Goal: Transaction & Acquisition: Book appointment/travel/reservation

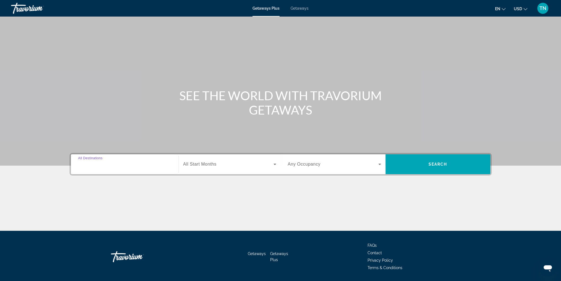
click at [114, 166] on input "Destination All Destinations" at bounding box center [124, 164] width 93 height 7
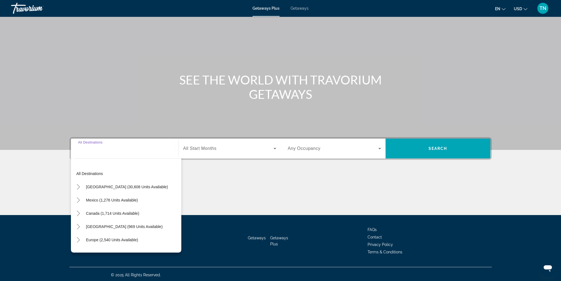
scroll to position [17, 0]
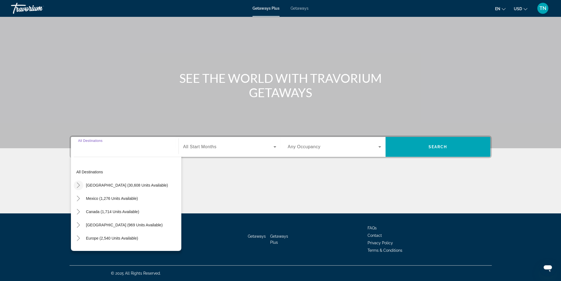
click at [79, 187] on icon "Toggle United States (30,608 units available)" at bounding box center [79, 185] width 6 height 6
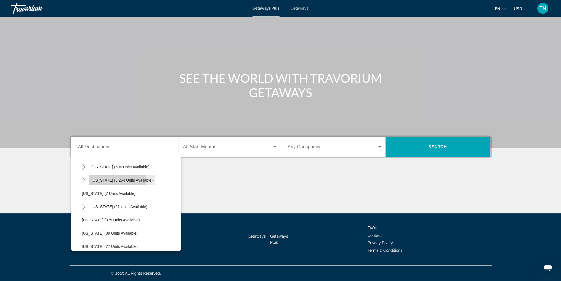
click at [116, 181] on span "[US_STATE] (5,264 units available)" at bounding box center [122, 180] width 61 height 4
type input "**********"
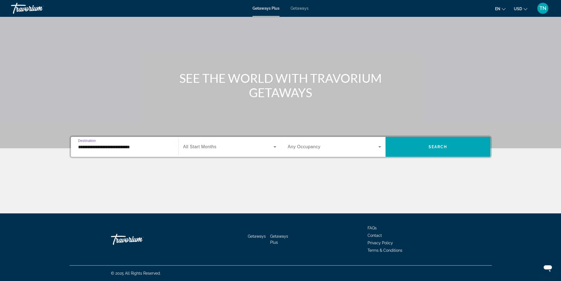
click at [221, 147] on span "Search widget" at bounding box center [228, 146] width 90 height 7
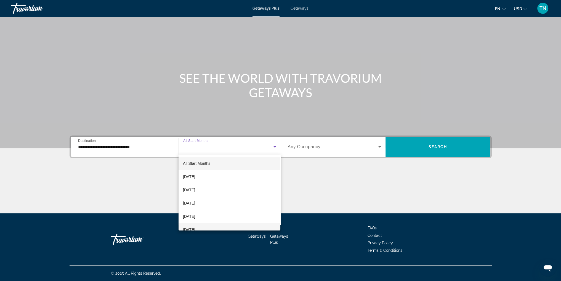
click at [195, 226] on span "[DATE]" at bounding box center [189, 229] width 12 height 7
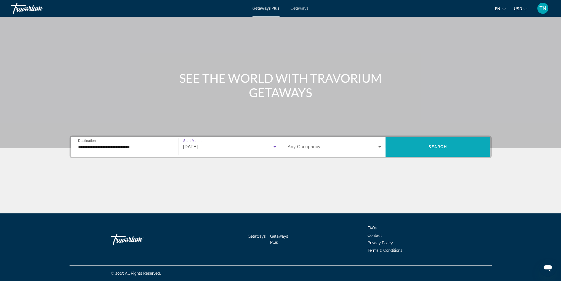
click at [453, 151] on span "Search widget" at bounding box center [437, 146] width 105 height 13
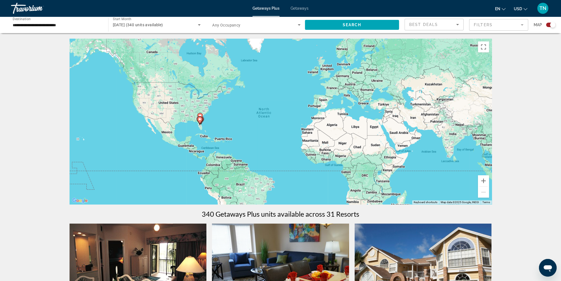
click at [502, 26] on mat-form-field "Filters" at bounding box center [498, 25] width 59 height 12
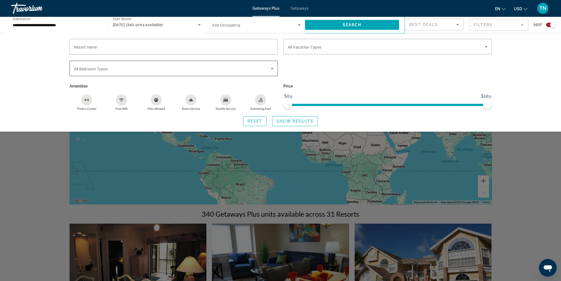
click at [125, 69] on span "Search widget" at bounding box center [172, 68] width 197 height 7
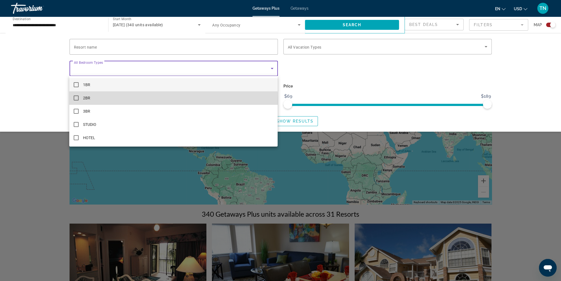
click at [97, 101] on mat-option "2BR" at bounding box center [173, 97] width 208 height 13
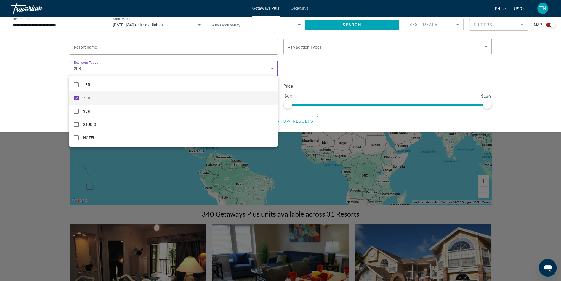
click at [386, 128] on div at bounding box center [280, 140] width 561 height 281
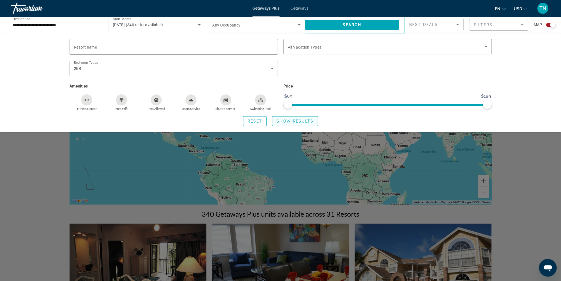
click at [293, 121] on span "Show Results" at bounding box center [294, 121] width 37 height 4
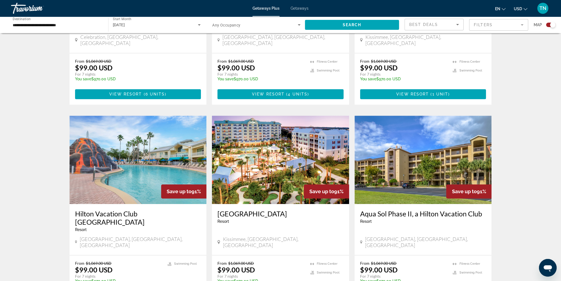
scroll to position [496, 0]
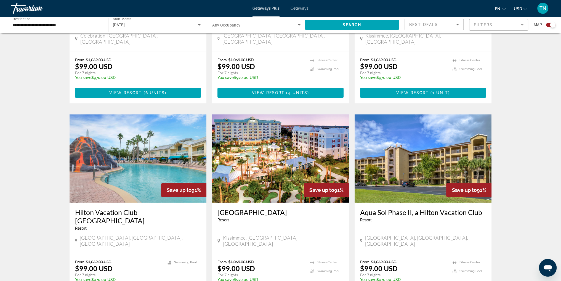
click at [271, 154] on img "Main content" at bounding box center [280, 158] width 137 height 88
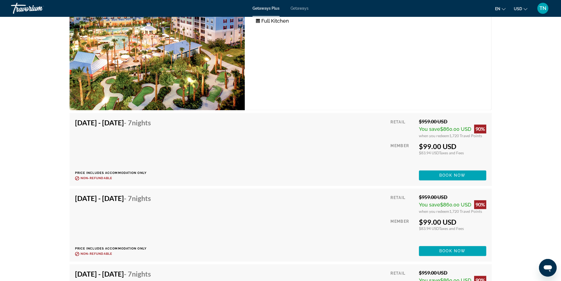
scroll to position [993, 0]
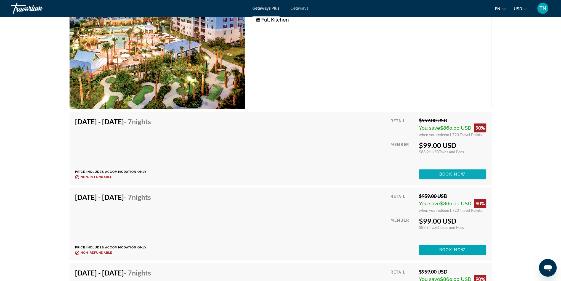
click at [448, 172] on span "Book now" at bounding box center [452, 174] width 26 height 4
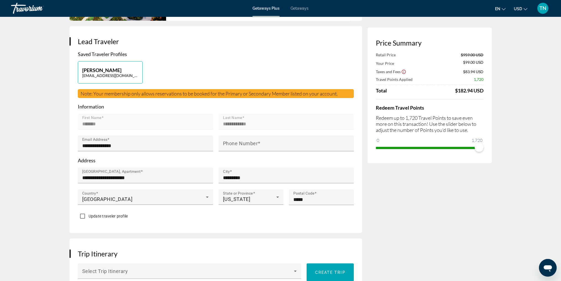
scroll to position [110, 0]
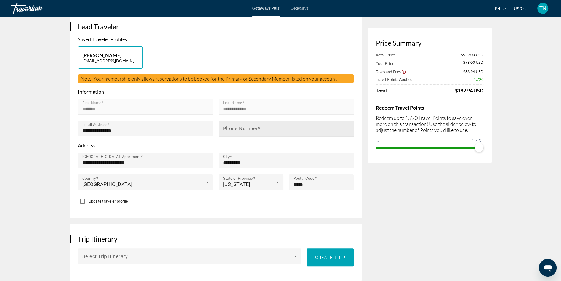
click at [239, 126] on mat-label "Phone Number" at bounding box center [240, 128] width 35 height 6
click at [239, 127] on input "Phone Number" at bounding box center [288, 130] width 130 height 7
type input "**********"
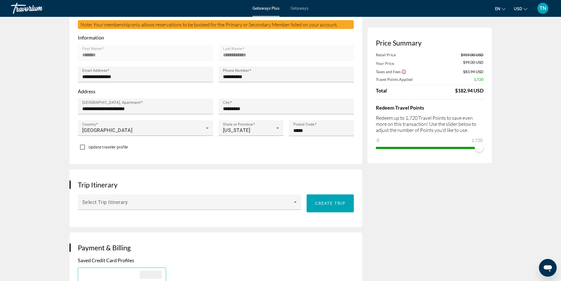
scroll to position [165, 0]
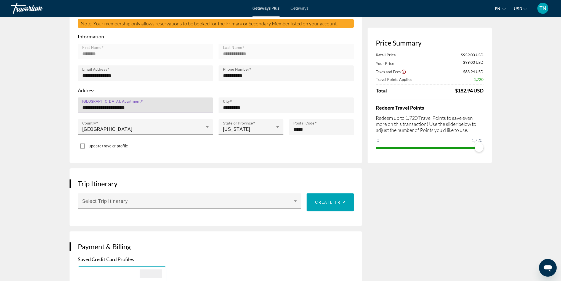
drag, startPoint x: 163, startPoint y: 109, endPoint x: 73, endPoint y: 108, distance: 89.4
click at [73, 108] on div "**********" at bounding box center [215, 59] width 292 height 207
type input "**********"
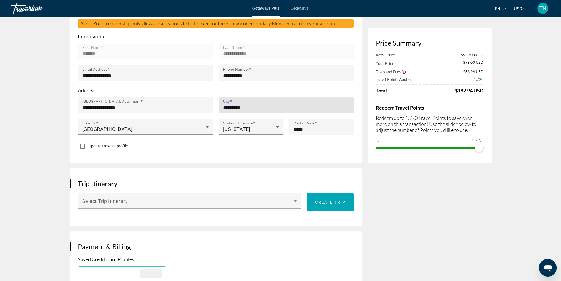
drag, startPoint x: 253, startPoint y: 104, endPoint x: 215, endPoint y: 104, distance: 37.2
click at [216, 104] on div "City *********" at bounding box center [286, 108] width 141 height 22
type input "*"
type input "**********"
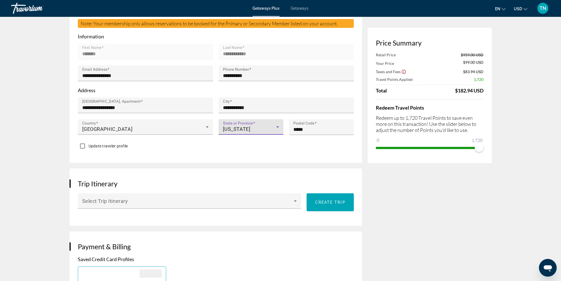
click at [250, 128] on span "North Carolina" at bounding box center [237, 129] width 28 height 6
drag, startPoint x: 313, startPoint y: 129, endPoint x: 277, endPoint y: 127, distance: 36.5
click at [277, 127] on div "**********" at bounding box center [215, 119] width 281 height 44
type input "*****"
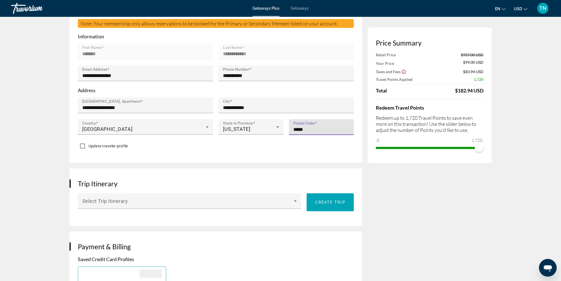
click at [248, 137] on div "Main content" at bounding box center [250, 138] width 65 height 6
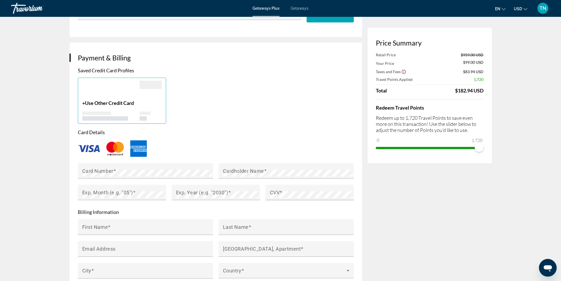
scroll to position [359, 0]
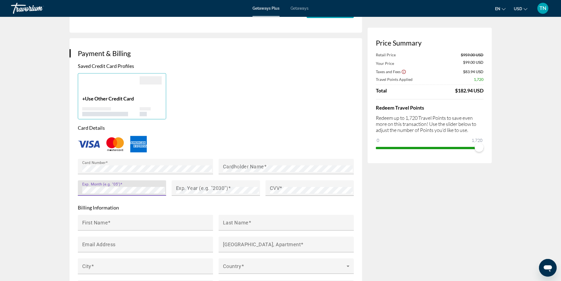
click at [75, 191] on div "Exp. Month (e.g. "05")" at bounding box center [122, 191] width 94 height 22
click at [275, 187] on mat-label "CVV" at bounding box center [275, 188] width 10 height 6
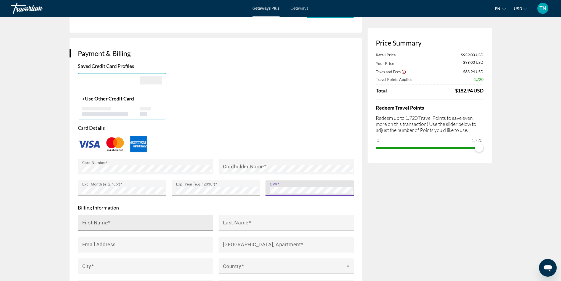
click at [136, 225] on input "First Name" at bounding box center [147, 224] width 130 height 7
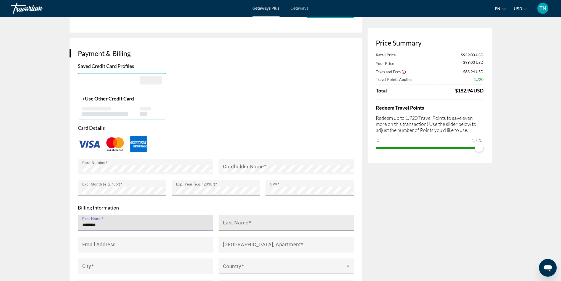
type input "*******"
click at [239, 224] on mat-label "Last Name" at bounding box center [236, 222] width 26 height 6
click at [239, 224] on input "Last Name" at bounding box center [288, 224] width 130 height 7
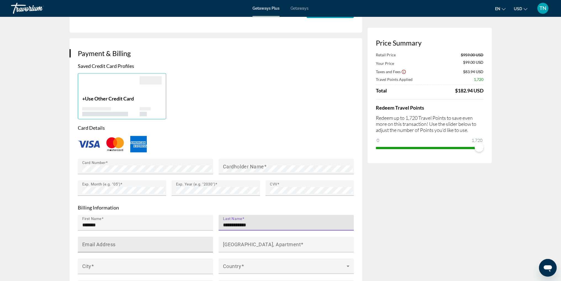
type input "**********"
click at [119, 244] on input "Email Address" at bounding box center [147, 246] width 130 height 7
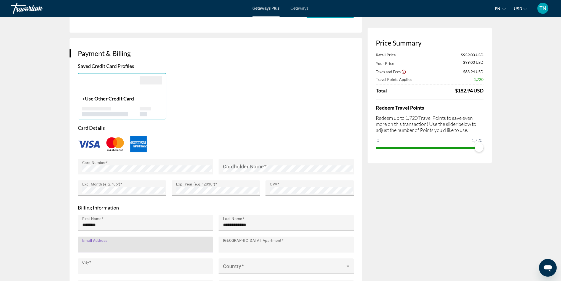
type input "**********"
type input "*********"
type input "**"
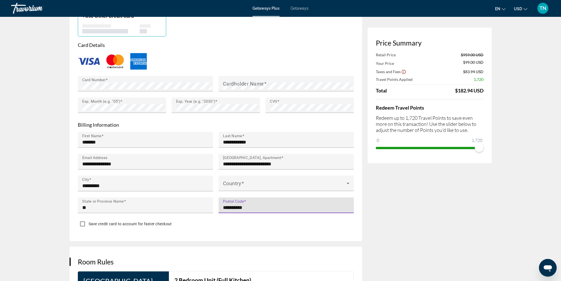
click at [264, 204] on input "**********" at bounding box center [288, 207] width 130 height 7
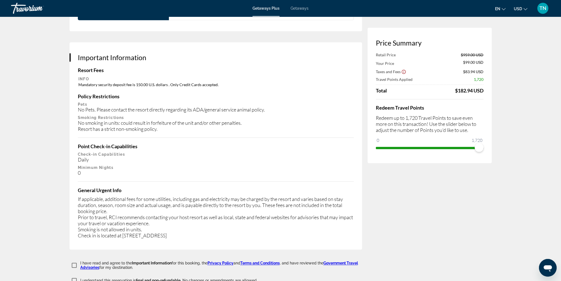
scroll to position [882, 0]
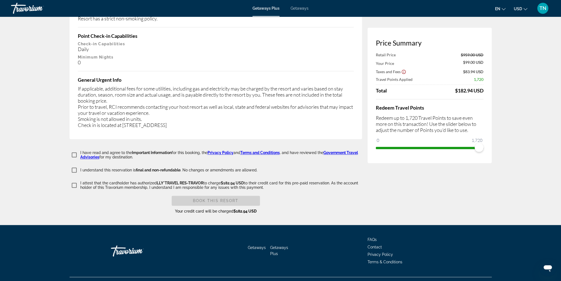
type input "*****"
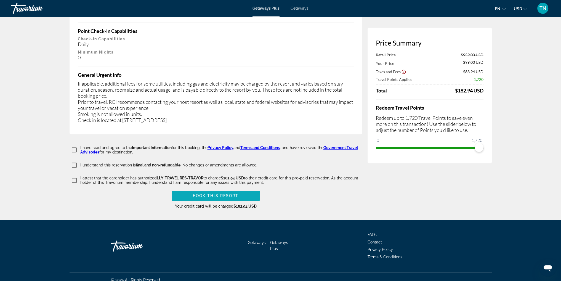
click at [213, 193] on span "Book this Resort" at bounding box center [216, 195] width 46 height 4
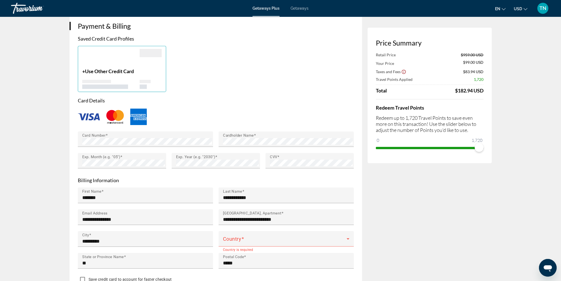
click at [278, 110] on div "Main content" at bounding box center [216, 117] width 276 height 18
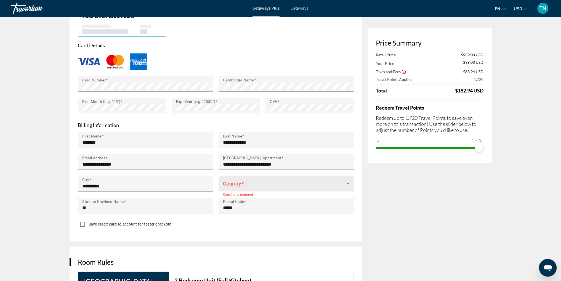
click at [287, 185] on span "Main content" at bounding box center [285, 185] width 124 height 7
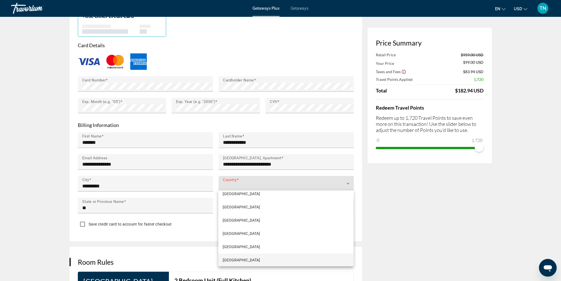
scroll to position [3156, 0]
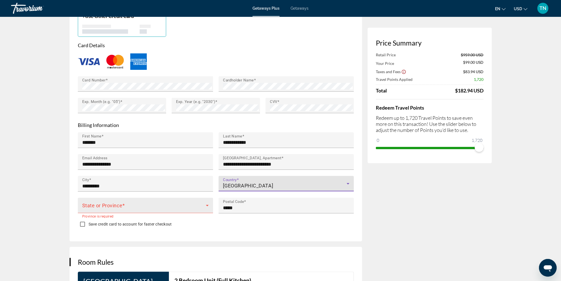
click at [137, 204] on span "Main content" at bounding box center [144, 207] width 124 height 7
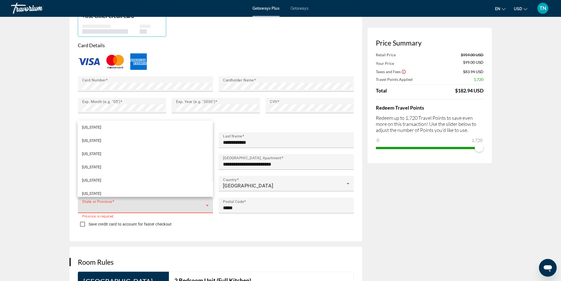
scroll to position [403, 0]
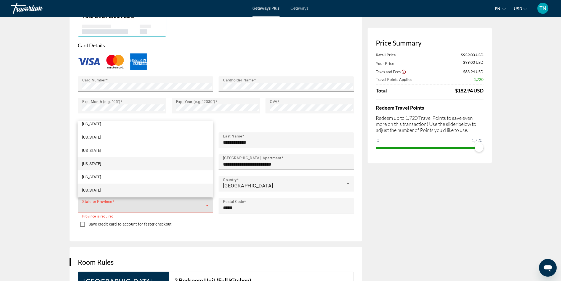
click at [115, 166] on mat-option "North Carolina" at bounding box center [144, 163] width 135 height 13
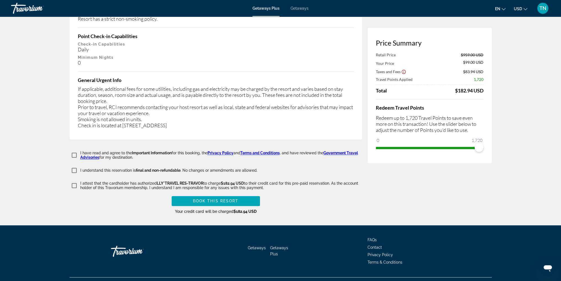
scroll to position [887, 0]
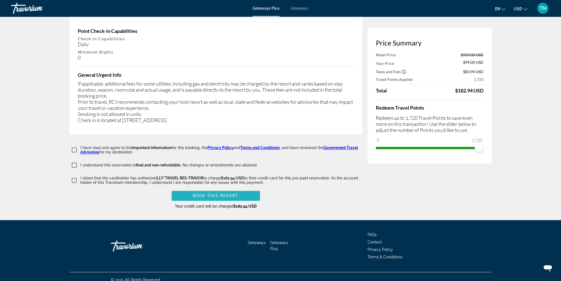
click at [215, 193] on span "Book this Resort" at bounding box center [216, 195] width 46 height 4
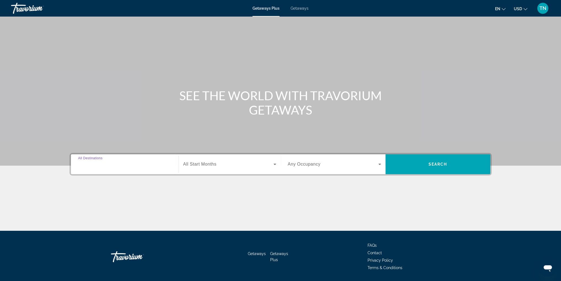
click at [123, 166] on input "Destination All Destinations" at bounding box center [124, 164] width 93 height 7
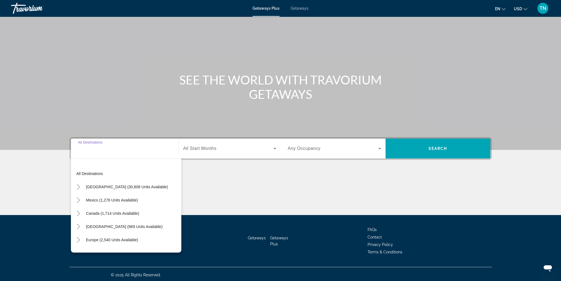
scroll to position [17, 0]
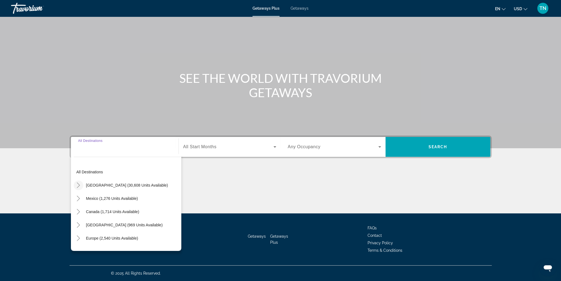
click at [75, 186] on mat-icon "Toggle United States (30,608 units available)" at bounding box center [79, 185] width 10 height 10
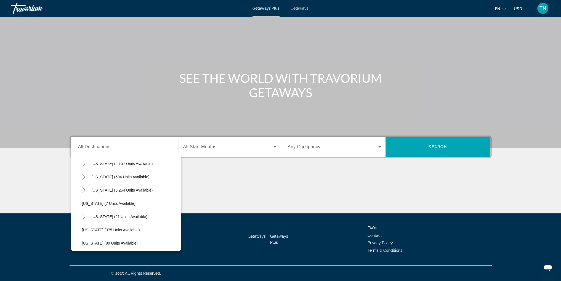
scroll to position [71, 0]
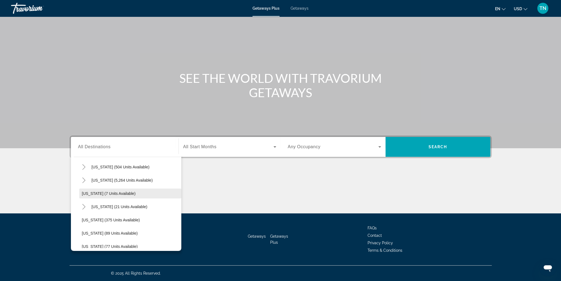
click at [103, 190] on span "Search widget" at bounding box center [130, 193] width 102 height 13
type input "**********"
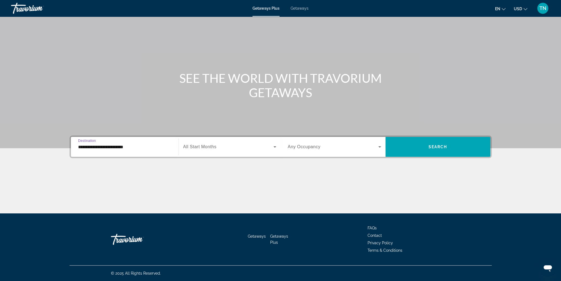
click at [230, 149] on span "Search widget" at bounding box center [228, 146] width 90 height 7
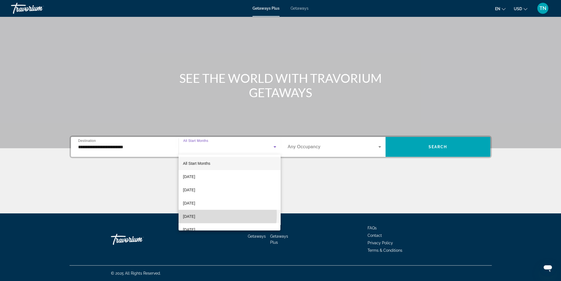
click at [195, 214] on span "[DATE]" at bounding box center [189, 216] width 12 height 7
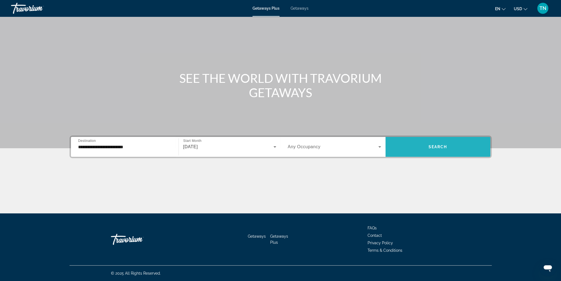
click at [438, 152] on span "Search widget" at bounding box center [437, 146] width 105 height 13
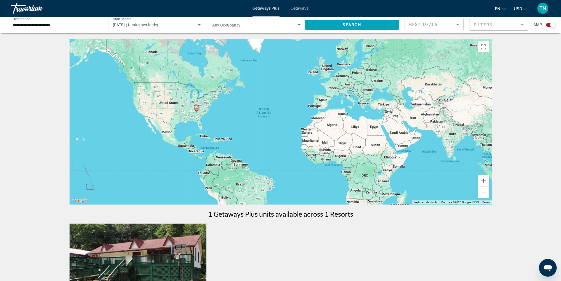
click at [303, 7] on span "Getaways" at bounding box center [299, 8] width 18 height 4
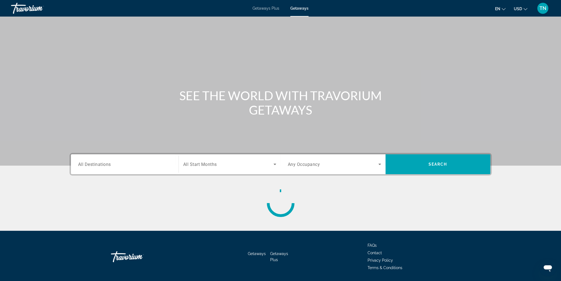
click at [110, 165] on span "All Destinations" at bounding box center [94, 163] width 33 height 5
click at [110, 165] on input "Destination All Destinations" at bounding box center [124, 164] width 93 height 7
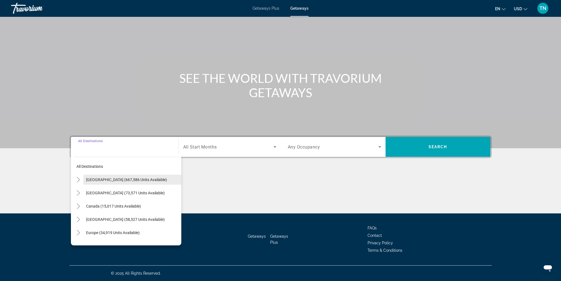
click at [90, 180] on span "[GEOGRAPHIC_DATA] (667,586 units available)" at bounding box center [126, 179] width 81 height 4
type input "**********"
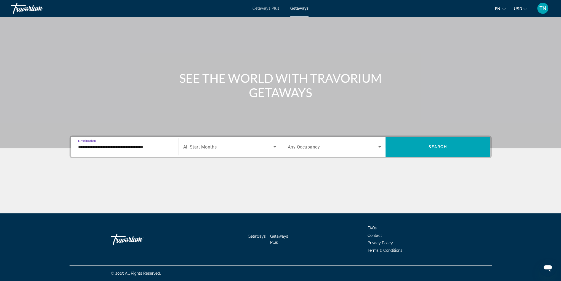
click at [127, 145] on input "**********" at bounding box center [124, 147] width 93 height 7
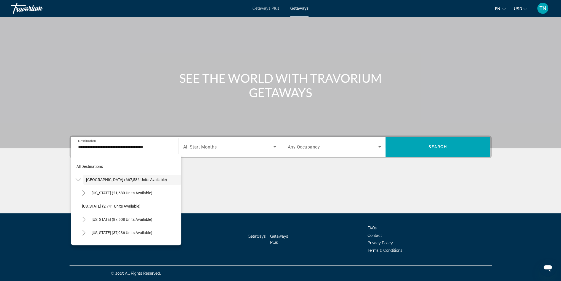
click at [214, 148] on span "All Start Months" at bounding box center [200, 146] width 34 height 5
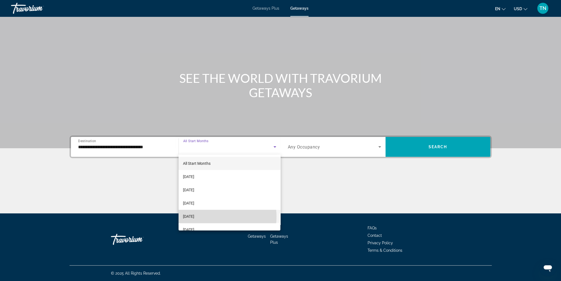
click at [194, 216] on span "[DATE]" at bounding box center [188, 216] width 11 height 7
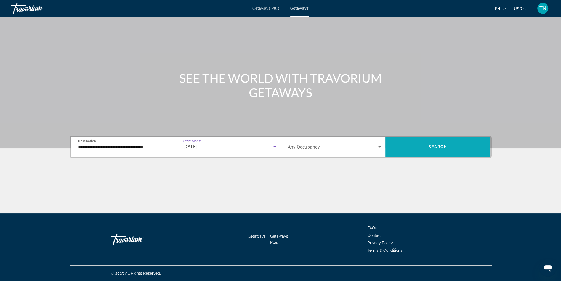
click at [427, 145] on span "Search widget" at bounding box center [437, 146] width 105 height 13
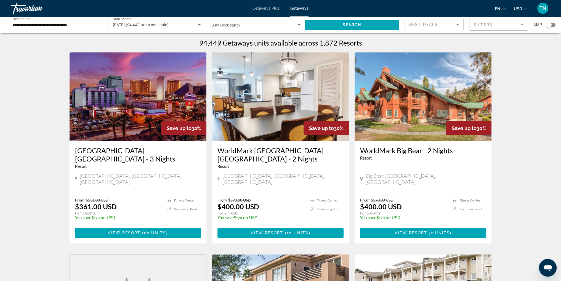
click at [550, 26] on div "Search widget" at bounding box center [549, 25] width 6 height 6
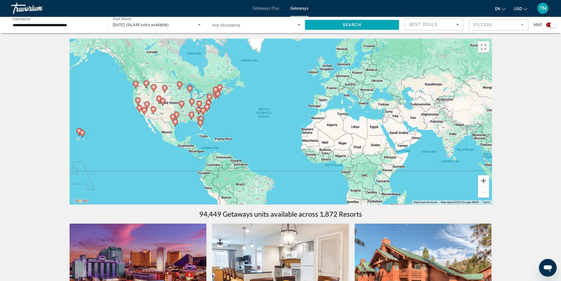
click at [483, 181] on button "Zoom in" at bounding box center [483, 180] width 11 height 11
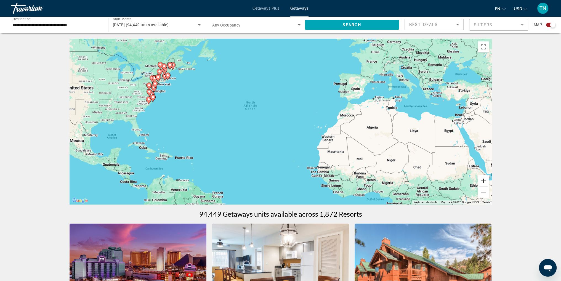
click at [483, 181] on button "Zoom in" at bounding box center [483, 180] width 11 height 11
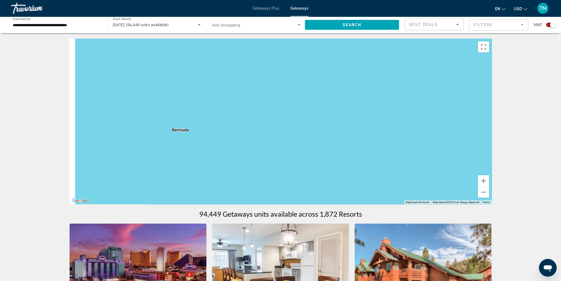
drag, startPoint x: 188, startPoint y: 119, endPoint x: 545, endPoint y: 164, distance: 360.7
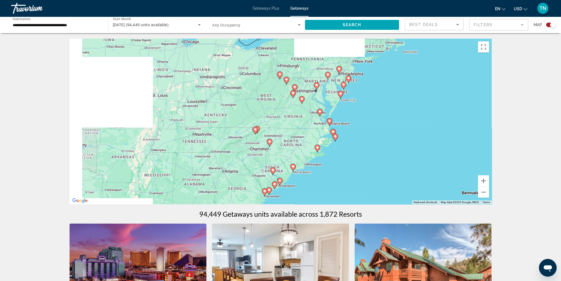
drag, startPoint x: 268, startPoint y: 124, endPoint x: 546, endPoint y: 185, distance: 285.0
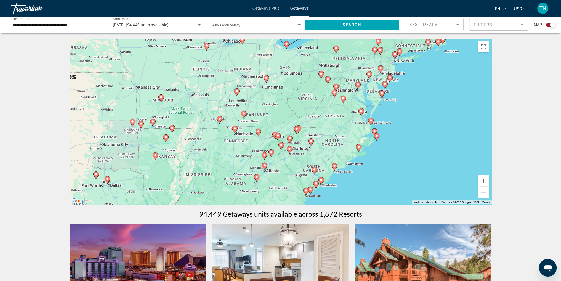
drag, startPoint x: 403, startPoint y: 137, endPoint x: 429, endPoint y: 135, distance: 25.1
click at [429, 135] on div "To activate drag with keyboard, press Alt + Enter. Once in keyboard drag state,…" at bounding box center [280, 121] width 422 height 165
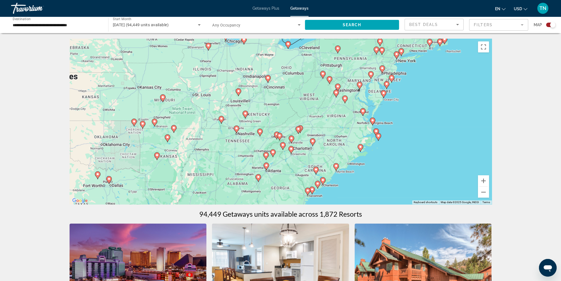
click at [359, 87] on icon "Main content" at bounding box center [359, 85] width 5 height 7
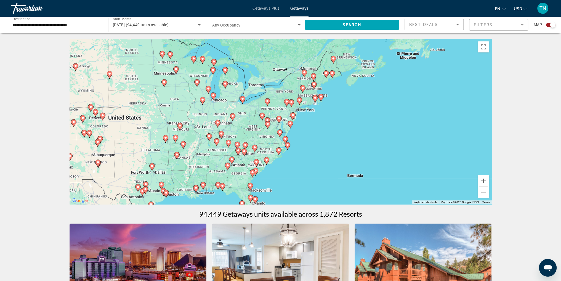
click at [301, 103] on gmp-advanced-marker "Main content" at bounding box center [299, 101] width 6 height 8
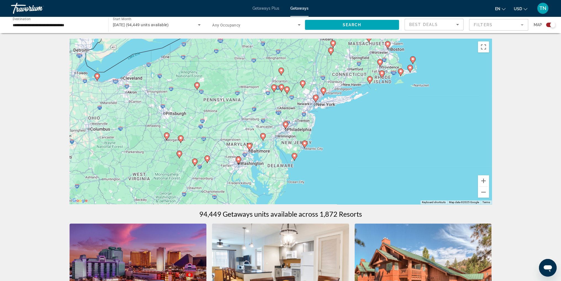
drag, startPoint x: 307, startPoint y: 179, endPoint x: 358, endPoint y: 112, distance: 84.0
click at [358, 112] on div "To activate drag with keyboard, press Alt + Enter. Once in keyboard drag state,…" at bounding box center [280, 121] width 422 height 165
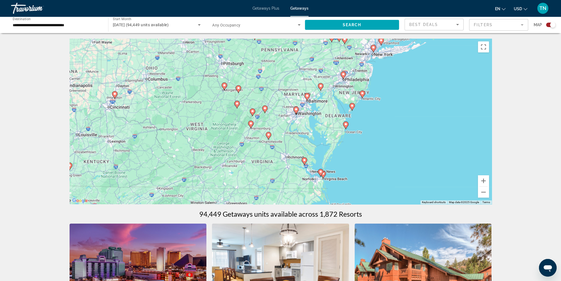
drag, startPoint x: 315, startPoint y: 162, endPoint x: 382, endPoint y: 107, distance: 87.0
click at [382, 107] on div "To activate drag with keyboard, press Alt + Enter. Once in keyboard drag state,…" at bounding box center [280, 121] width 422 height 165
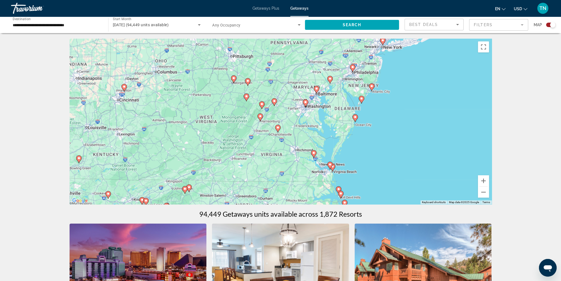
click at [304, 104] on icon "Main content" at bounding box center [305, 103] width 5 height 7
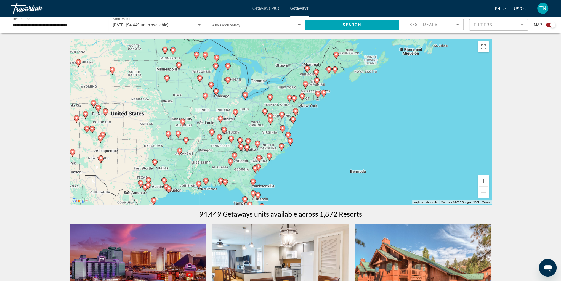
click at [281, 116] on icon "Main content" at bounding box center [281, 115] width 5 height 7
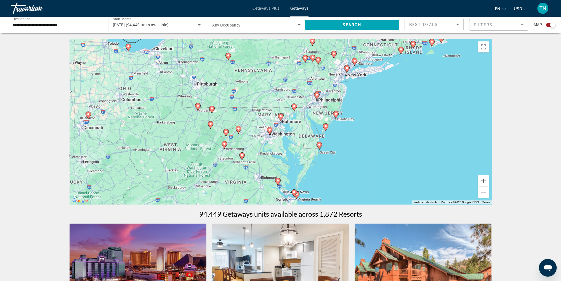
click at [270, 133] on gmp-advanced-marker "Main content" at bounding box center [270, 131] width 6 height 8
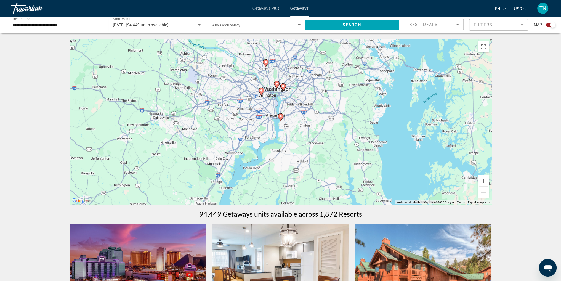
click at [283, 88] on icon "Main content" at bounding box center [282, 87] width 5 height 7
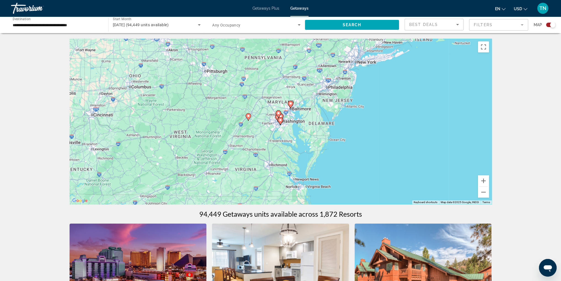
click at [280, 117] on gmp-advanced-marker "Main content" at bounding box center [280, 121] width 6 height 8
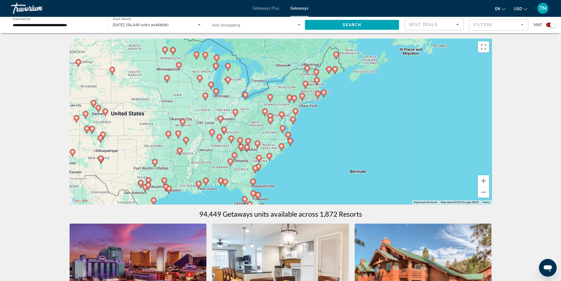
click at [281, 114] on image "Main content" at bounding box center [281, 114] width 3 height 3
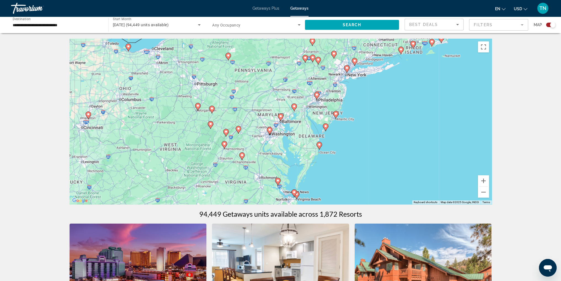
click at [270, 134] on gmp-advanced-marker "Main content" at bounding box center [270, 131] width 6 height 8
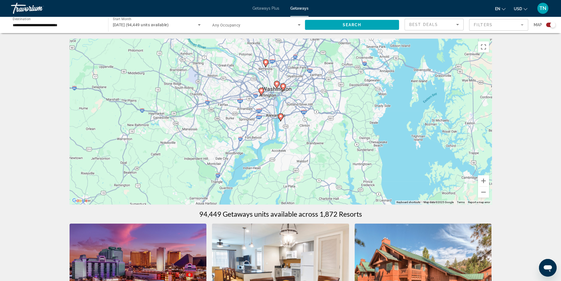
click at [261, 91] on image "Main content" at bounding box center [261, 90] width 3 height 3
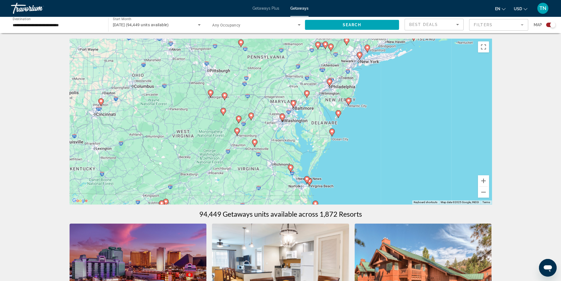
click at [280, 117] on image "Main content" at bounding box center [281, 116] width 3 height 3
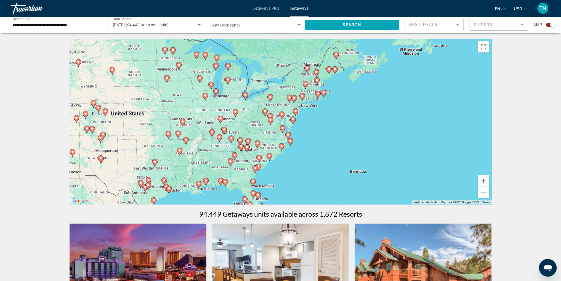
click at [280, 115] on image "Main content" at bounding box center [281, 114] width 3 height 3
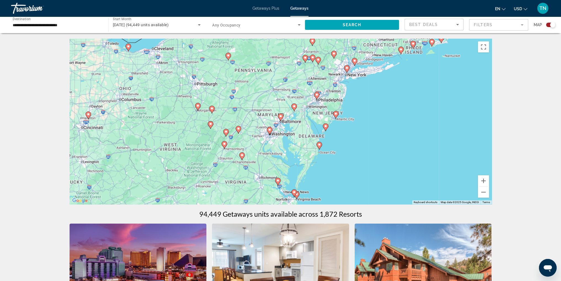
click at [270, 132] on icon "Main content" at bounding box center [269, 130] width 5 height 7
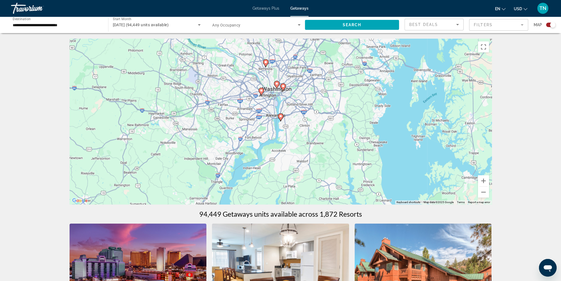
click at [284, 96] on div "To activate drag with keyboard, press Alt + Enter. Once in keyboard drag state,…" at bounding box center [280, 121] width 422 height 165
click at [283, 88] on icon "Main content" at bounding box center [282, 87] width 5 height 7
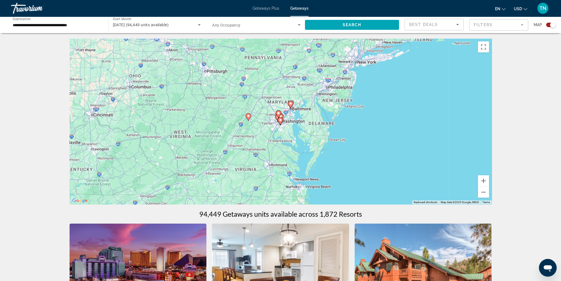
click at [277, 114] on image "Main content" at bounding box center [278, 112] width 3 height 3
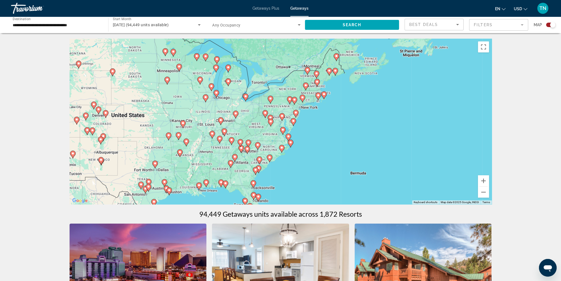
click at [57, 26] on input "**********" at bounding box center [57, 25] width 88 height 7
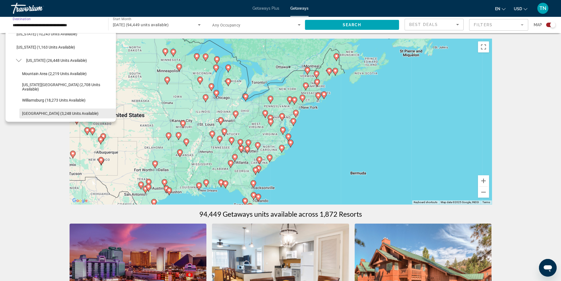
scroll to position [579, 0]
click at [58, 112] on span "[US_STATE] D.C. (9,344 units available)" at bounding box center [50, 112] width 66 height 4
type input "**********"
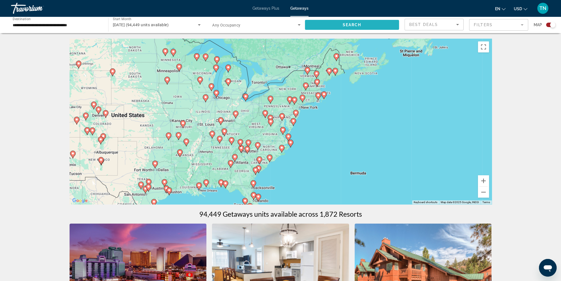
click at [373, 26] on span "Search widget" at bounding box center [352, 24] width 94 height 13
